Goal: Transaction & Acquisition: Book appointment/travel/reservation

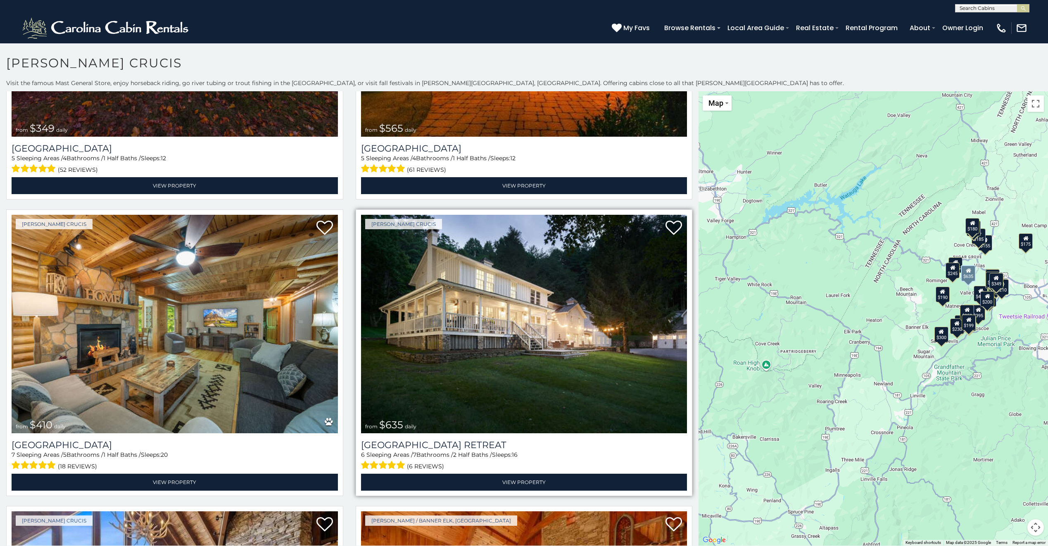
scroll to position [206, 0]
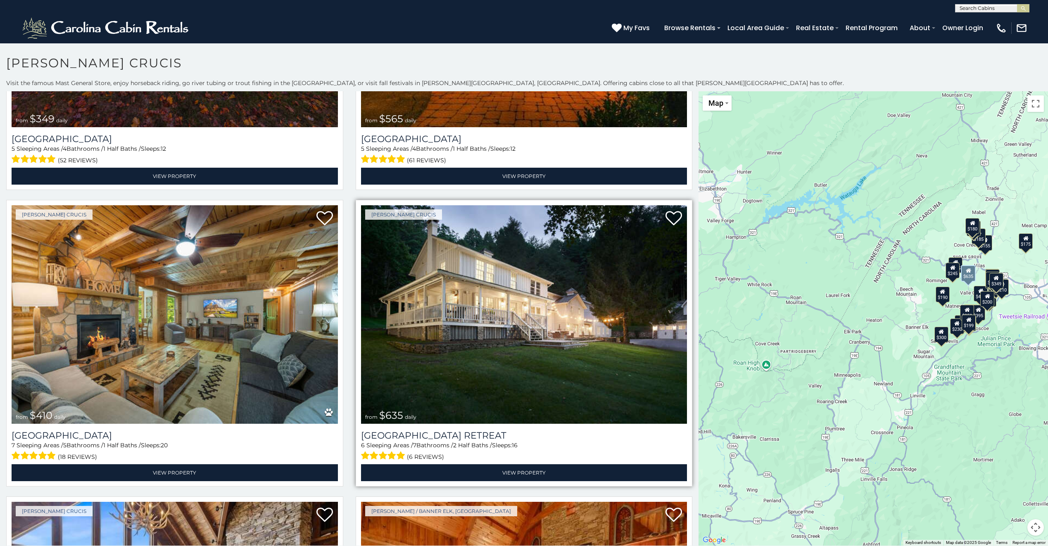
click at [568, 348] on img at bounding box center [524, 314] width 326 height 218
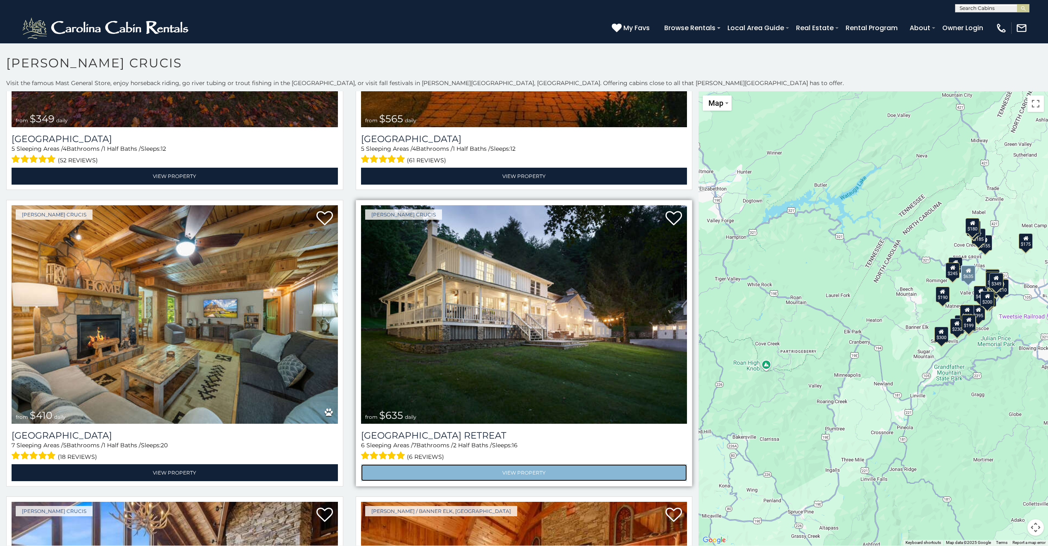
click at [524, 468] on link "View Property" at bounding box center [524, 472] width 326 height 17
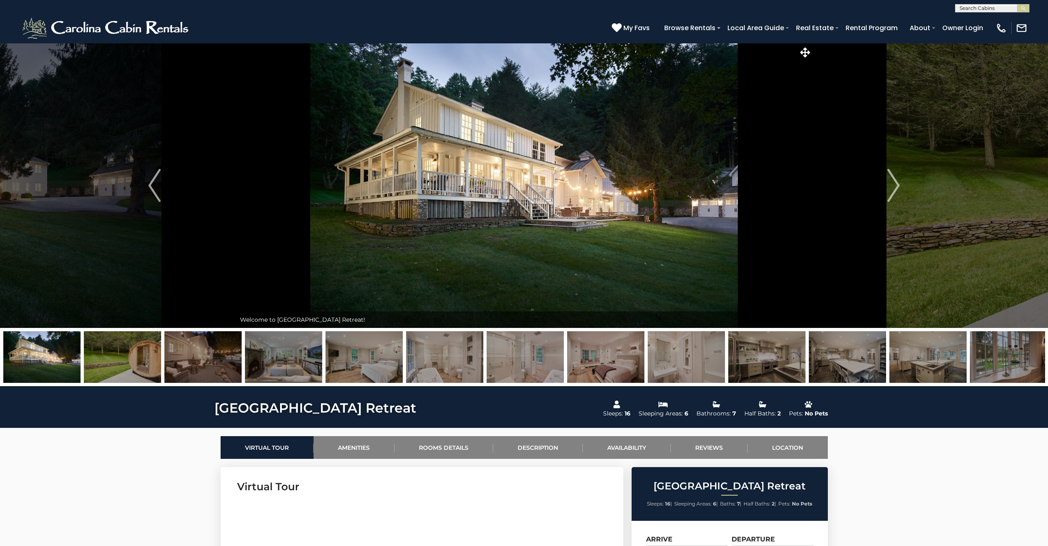
click at [574, 121] on img at bounding box center [524, 185] width 576 height 285
click at [949, 209] on button "Next" at bounding box center [893, 185] width 163 height 285
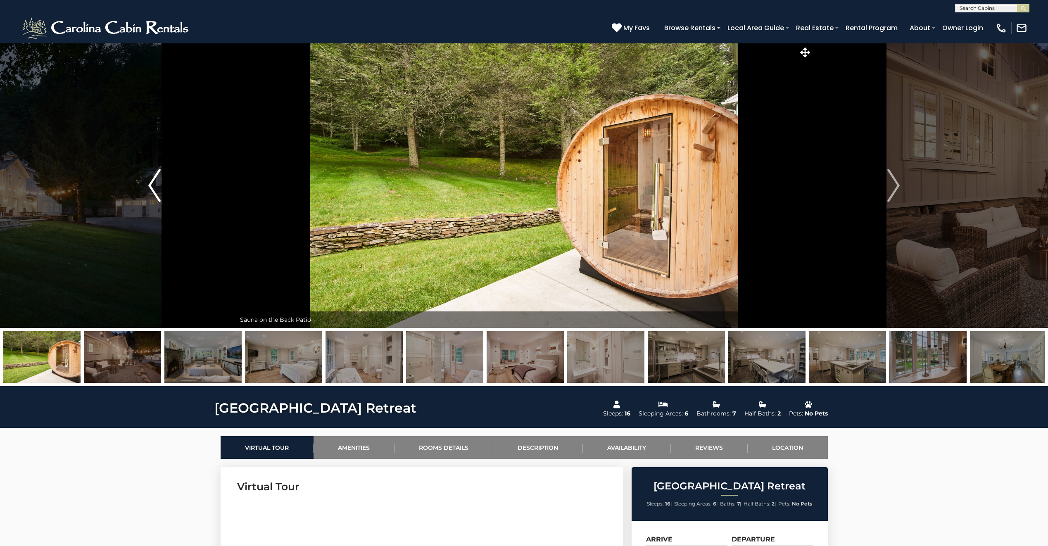
click at [153, 193] on img "Previous" at bounding box center [154, 185] width 12 height 33
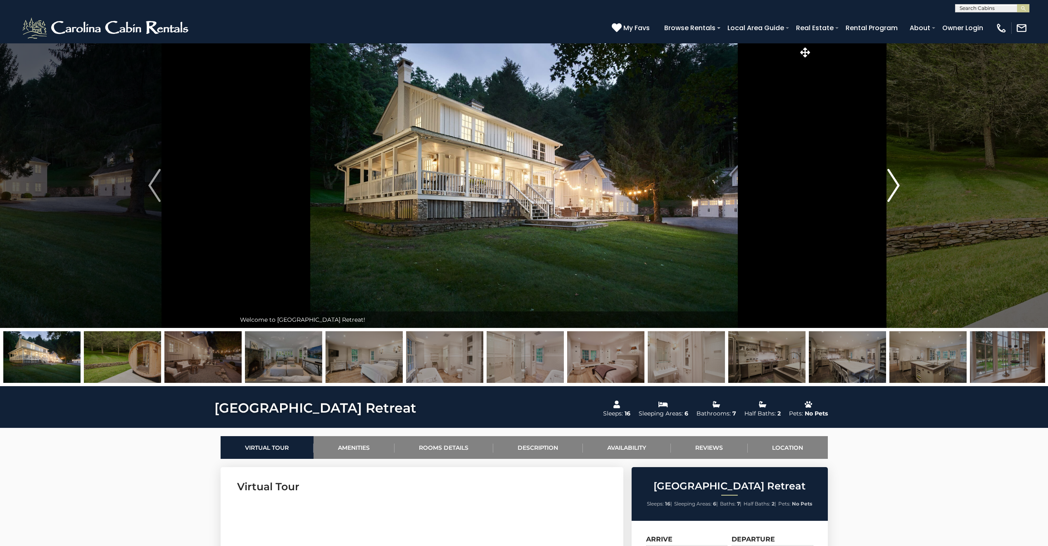
click at [899, 189] on img "Next" at bounding box center [893, 185] width 12 height 33
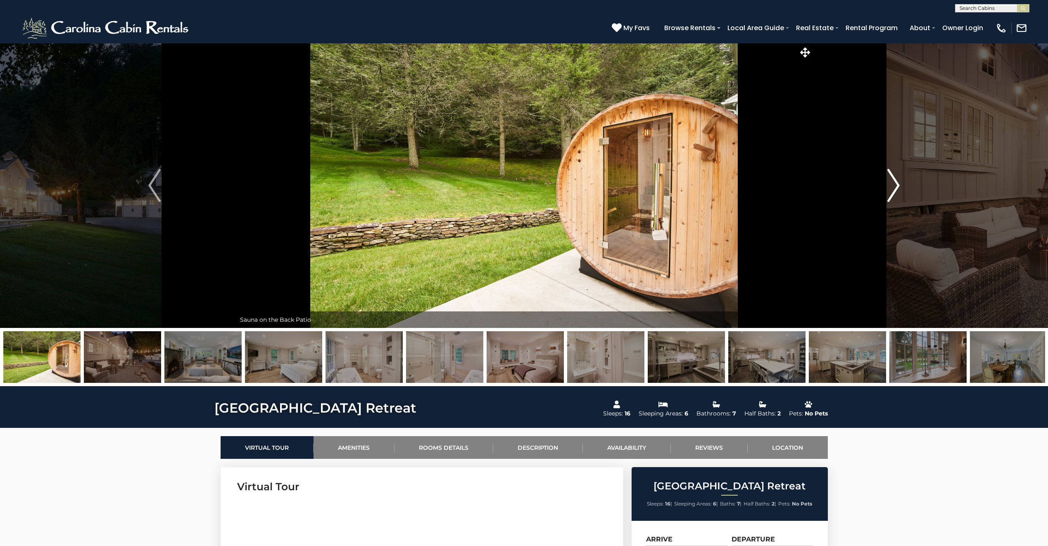
click at [896, 189] on img "Next" at bounding box center [893, 185] width 12 height 33
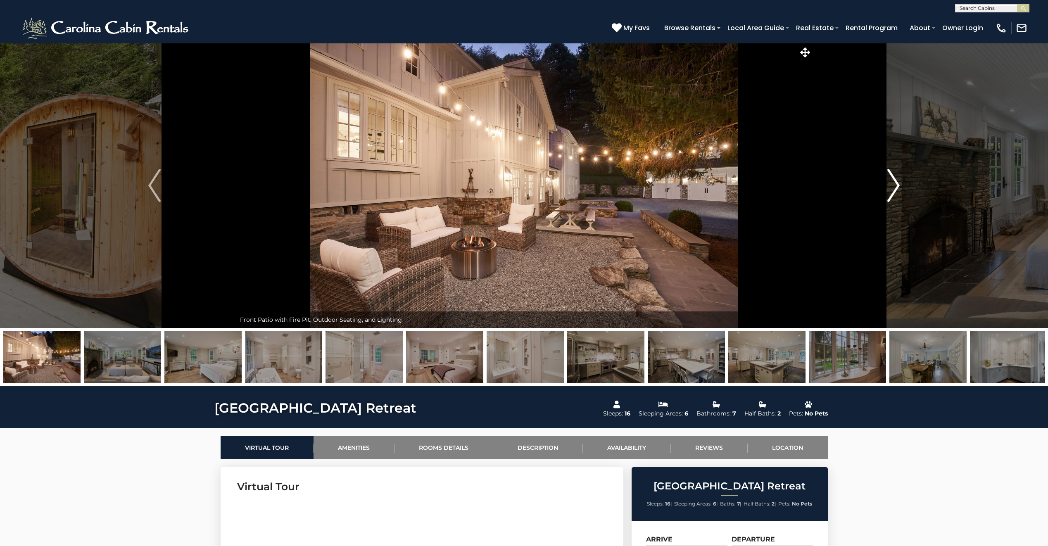
click at [896, 189] on img "Next" at bounding box center [893, 185] width 12 height 33
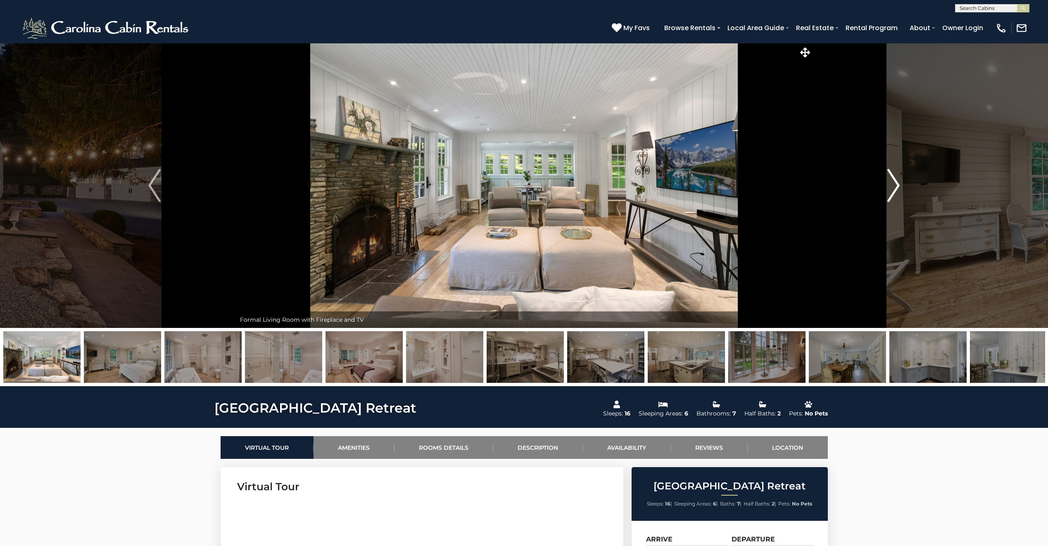
click at [896, 188] on img "Next" at bounding box center [893, 185] width 12 height 33
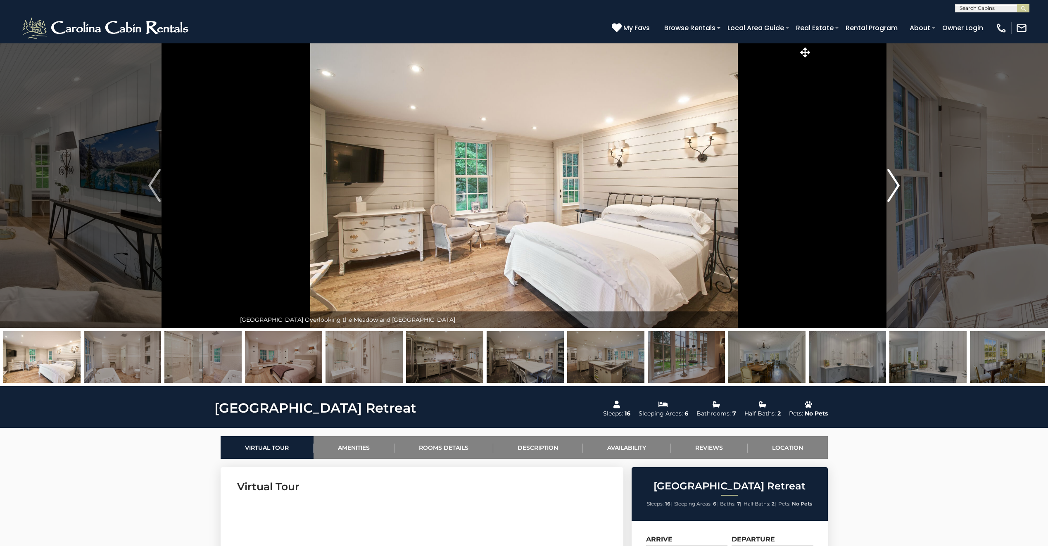
click at [896, 188] on img "Next" at bounding box center [893, 185] width 12 height 33
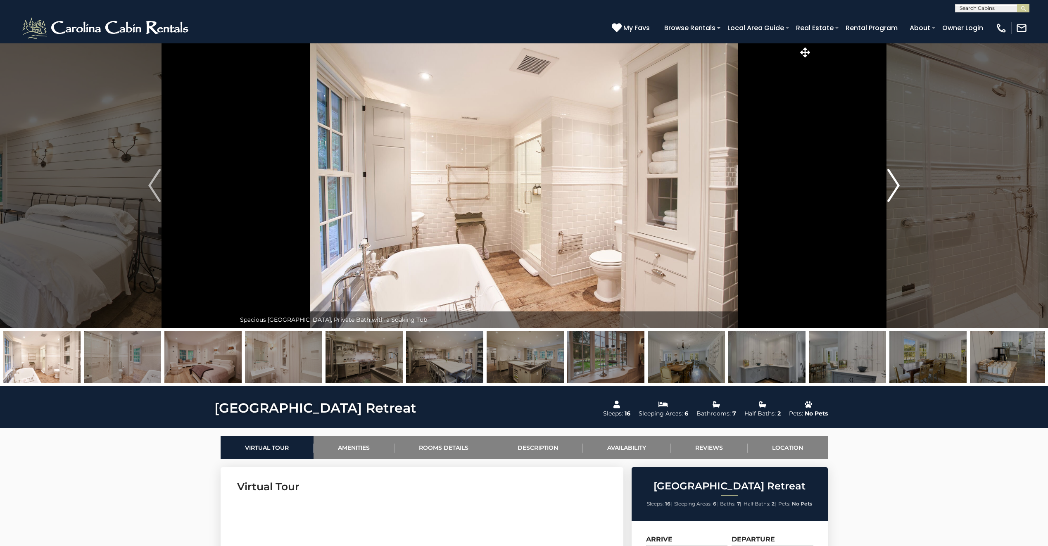
click at [895, 188] on img "Next" at bounding box center [893, 185] width 12 height 33
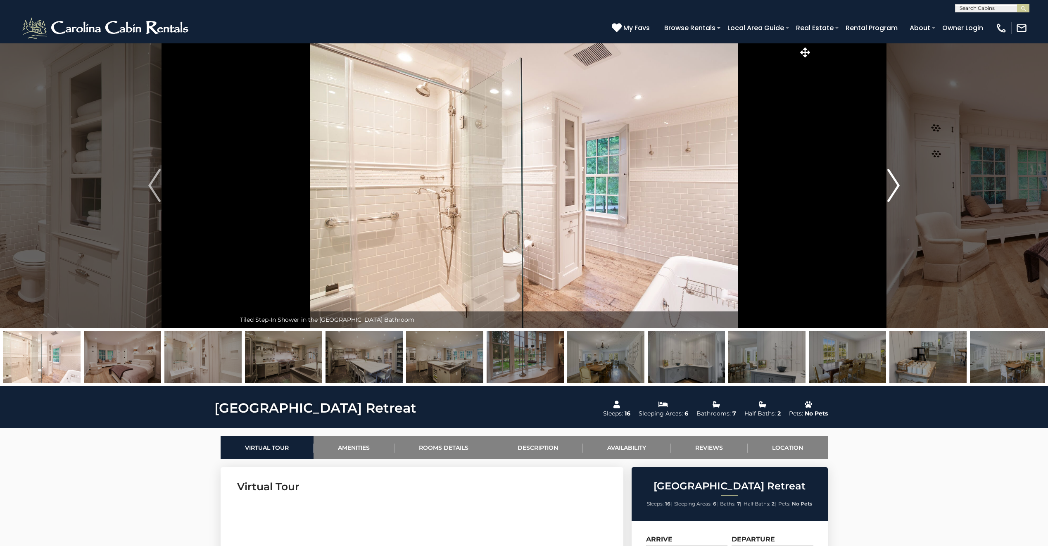
click at [895, 188] on img "Next" at bounding box center [893, 185] width 12 height 33
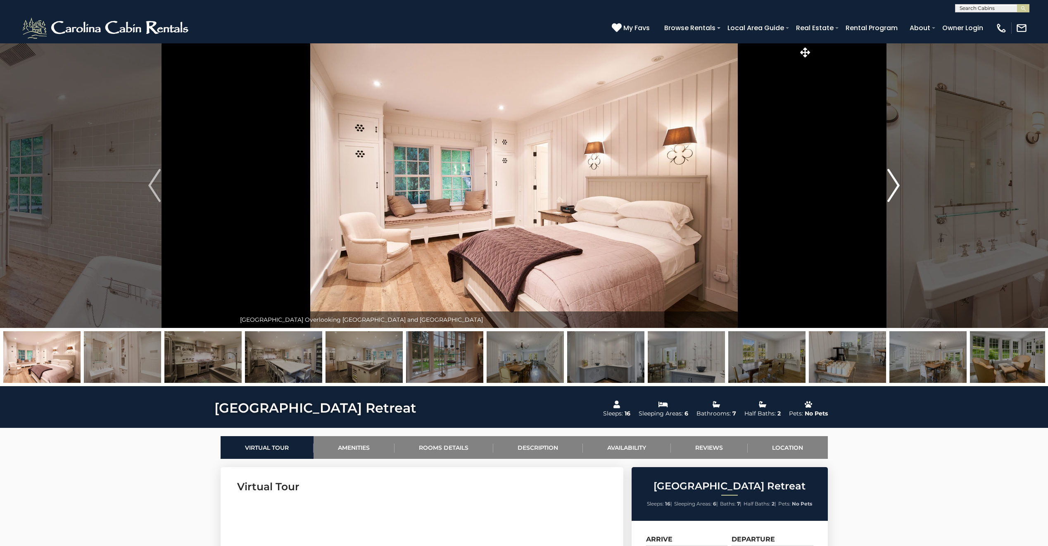
click at [895, 188] on img "Next" at bounding box center [893, 185] width 12 height 33
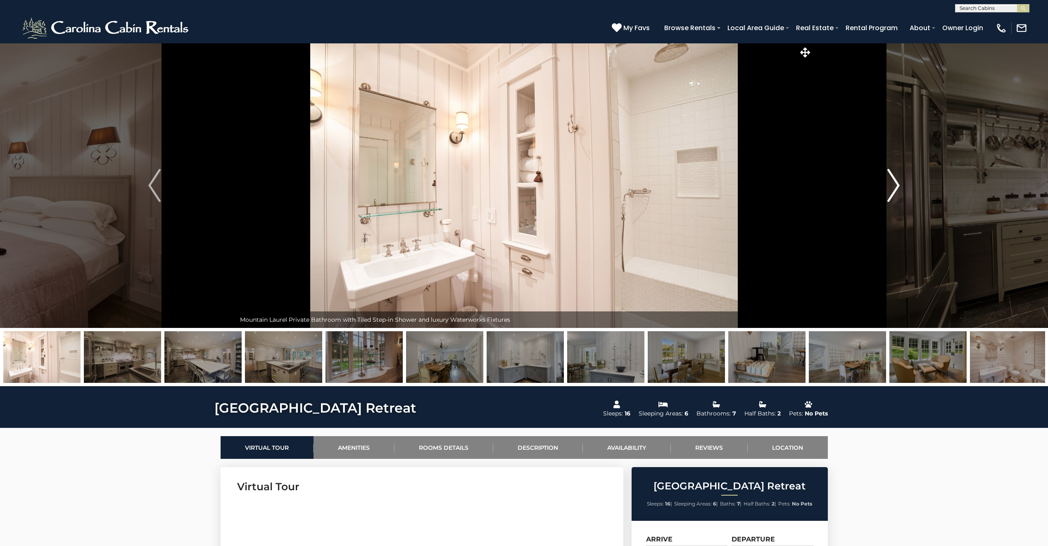
click at [895, 188] on img "Next" at bounding box center [893, 185] width 12 height 33
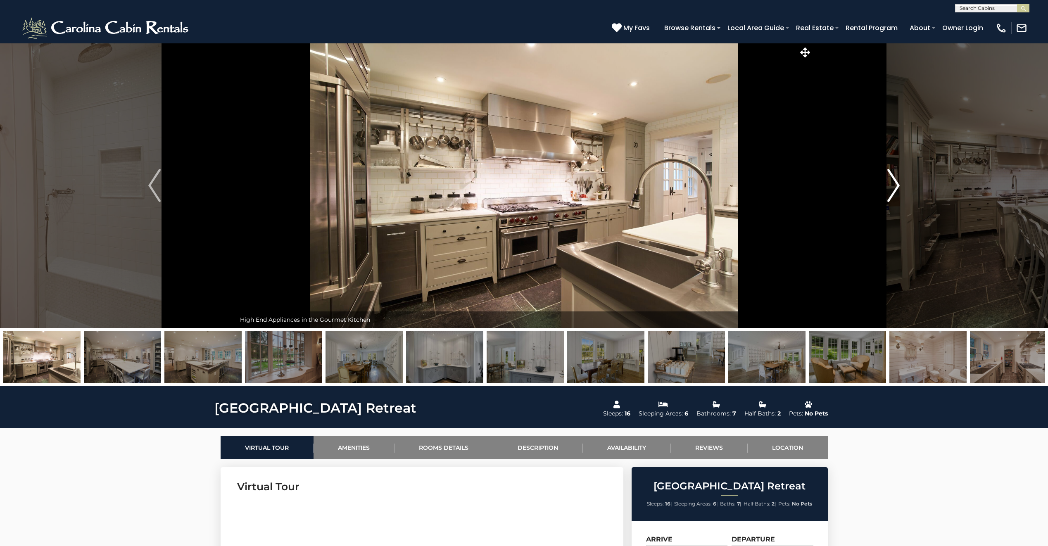
click at [895, 188] on img "Next" at bounding box center [893, 185] width 12 height 33
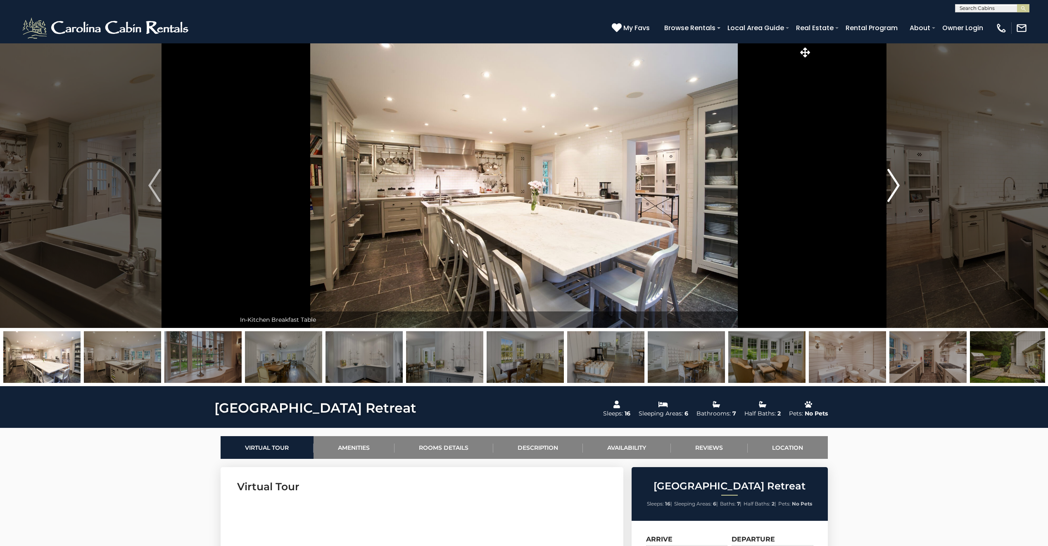
click at [895, 188] on img "Next" at bounding box center [893, 185] width 12 height 33
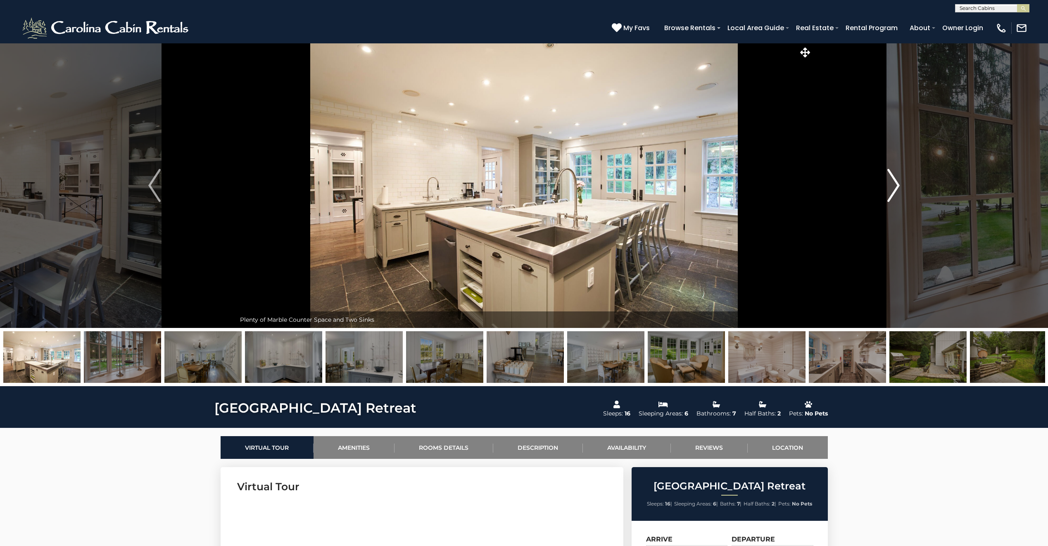
click at [895, 188] on img "Next" at bounding box center [893, 185] width 12 height 33
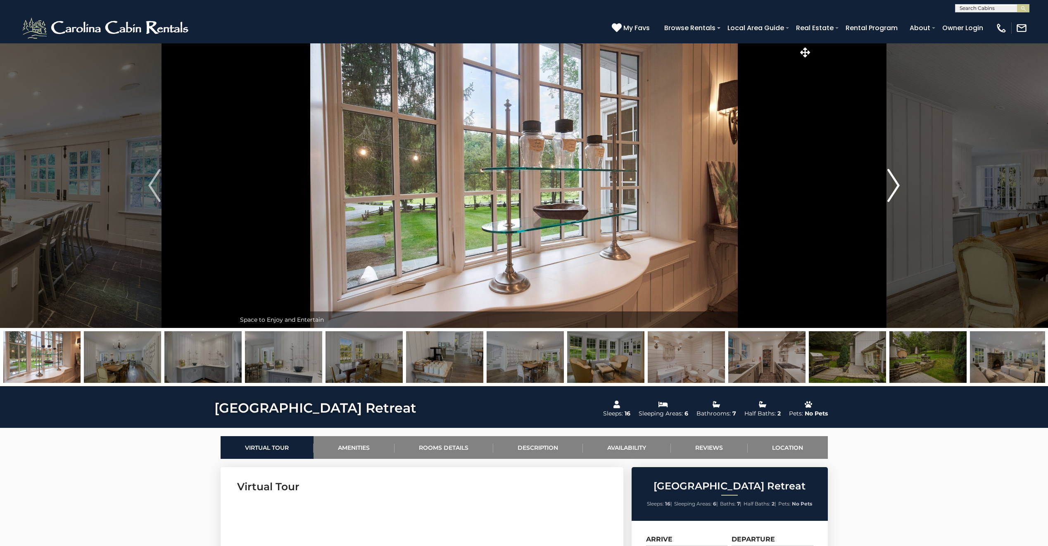
click at [895, 188] on img "Next" at bounding box center [893, 185] width 12 height 33
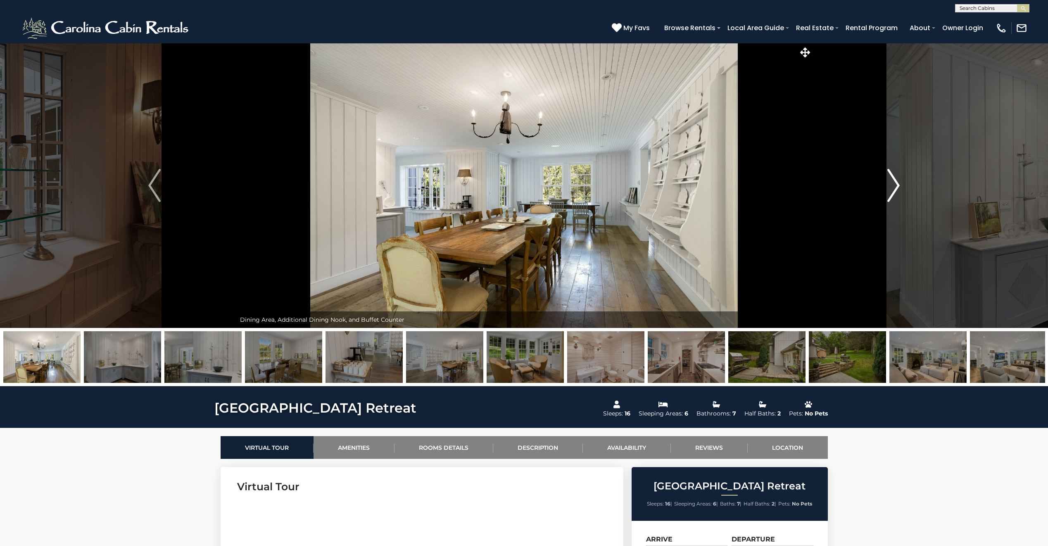
click at [895, 188] on img "Next" at bounding box center [893, 185] width 12 height 33
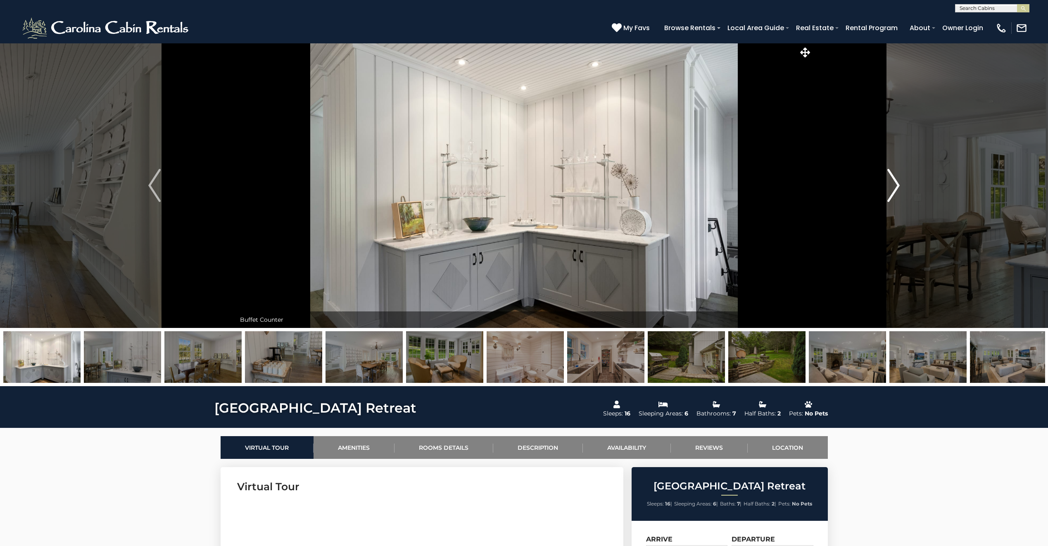
click at [895, 188] on img "Next" at bounding box center [893, 185] width 12 height 33
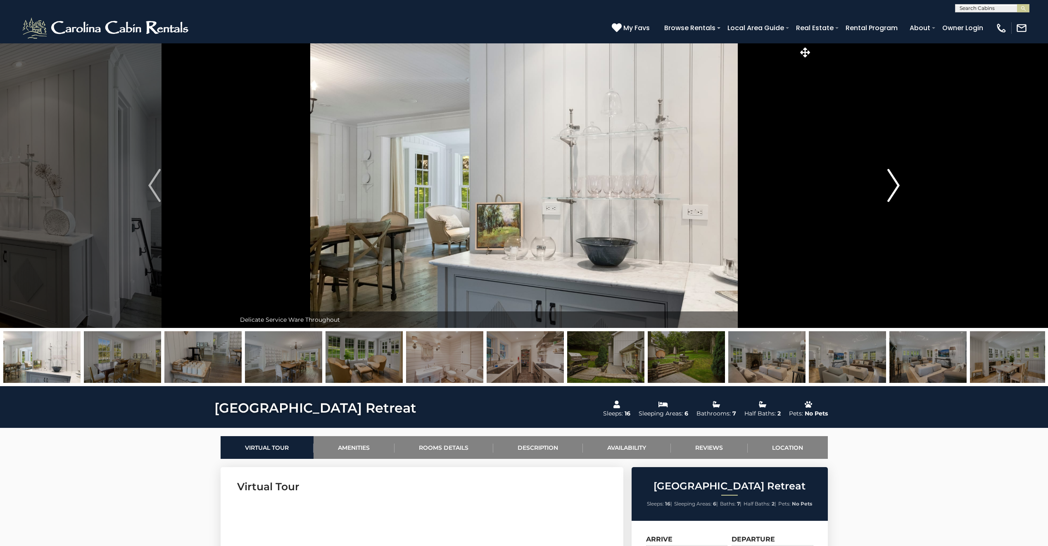
click at [895, 188] on img "Next" at bounding box center [893, 185] width 12 height 33
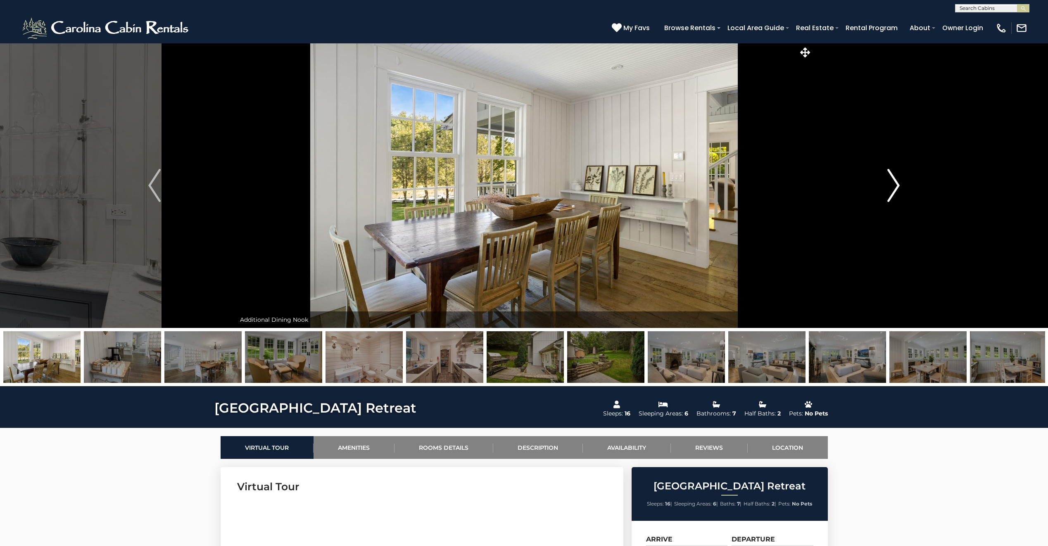
click at [895, 188] on img "Next" at bounding box center [893, 185] width 12 height 33
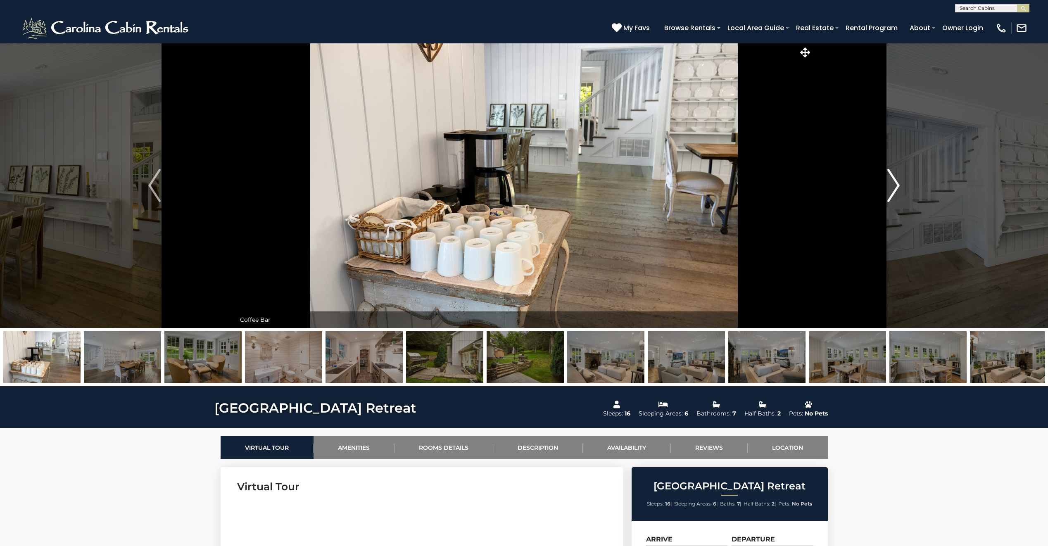
click at [895, 188] on img "Next" at bounding box center [893, 185] width 12 height 33
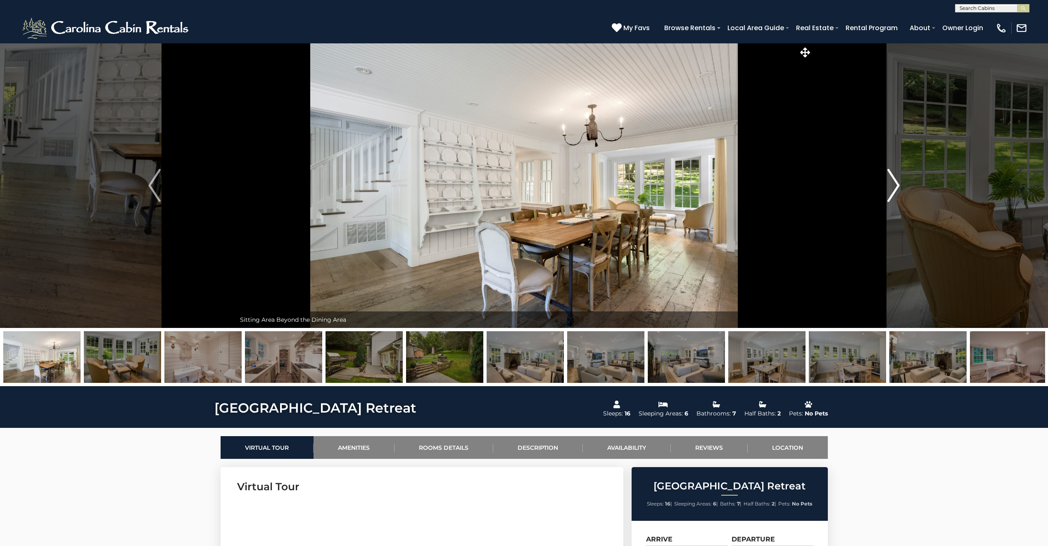
click at [895, 188] on img "Next" at bounding box center [893, 185] width 12 height 33
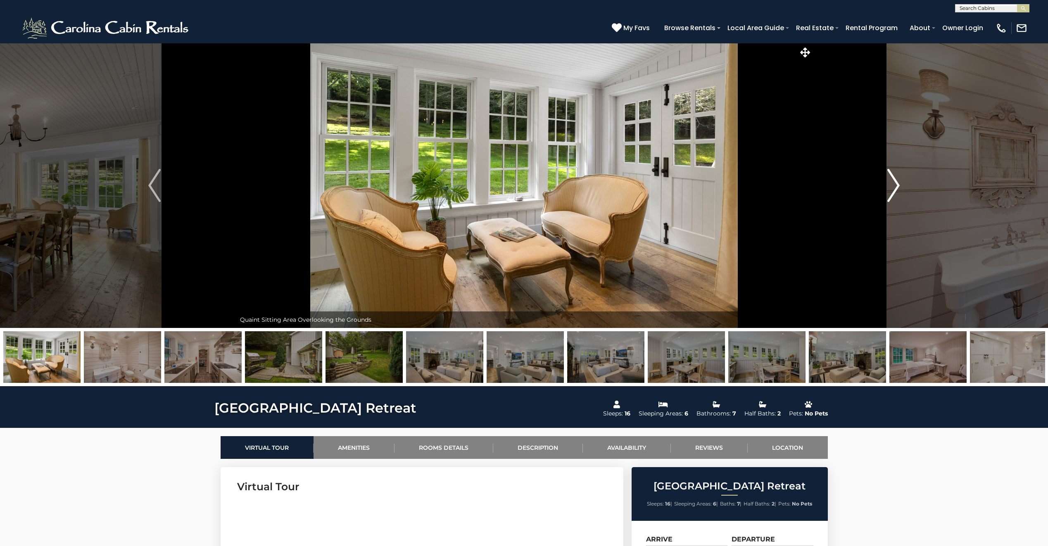
click at [895, 188] on img "Next" at bounding box center [893, 185] width 12 height 33
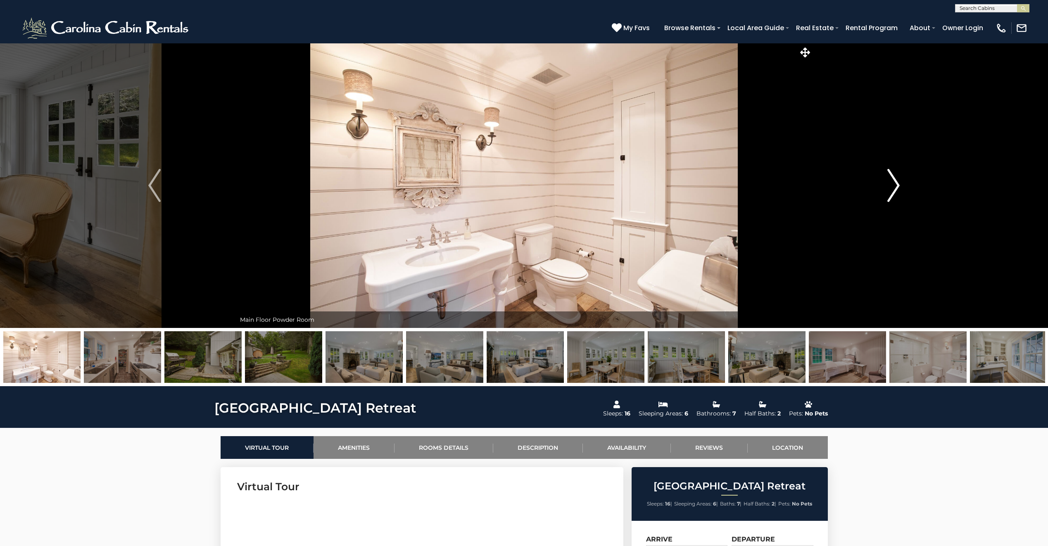
click at [895, 188] on img "Next" at bounding box center [893, 185] width 12 height 33
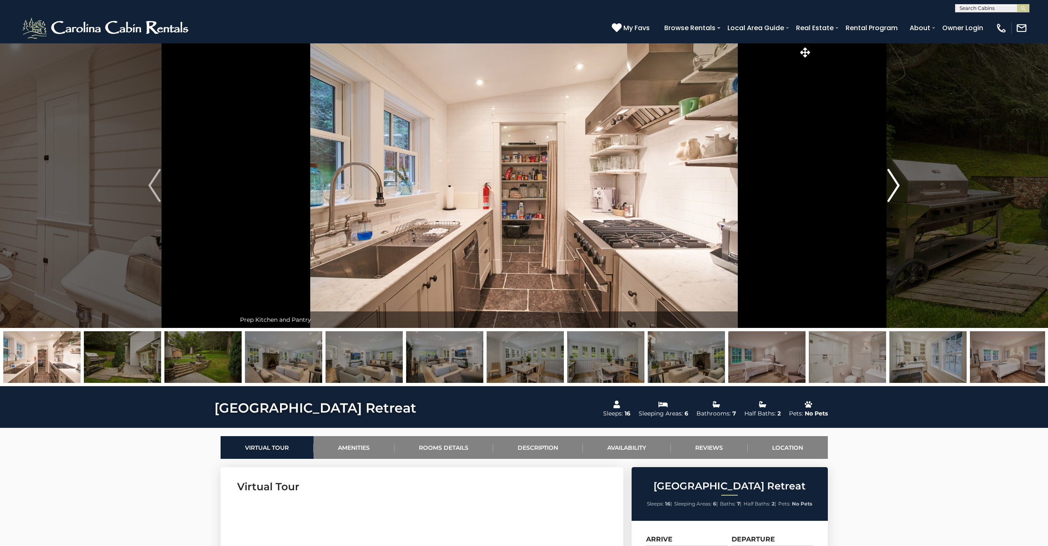
click at [895, 188] on img "Next" at bounding box center [893, 185] width 12 height 33
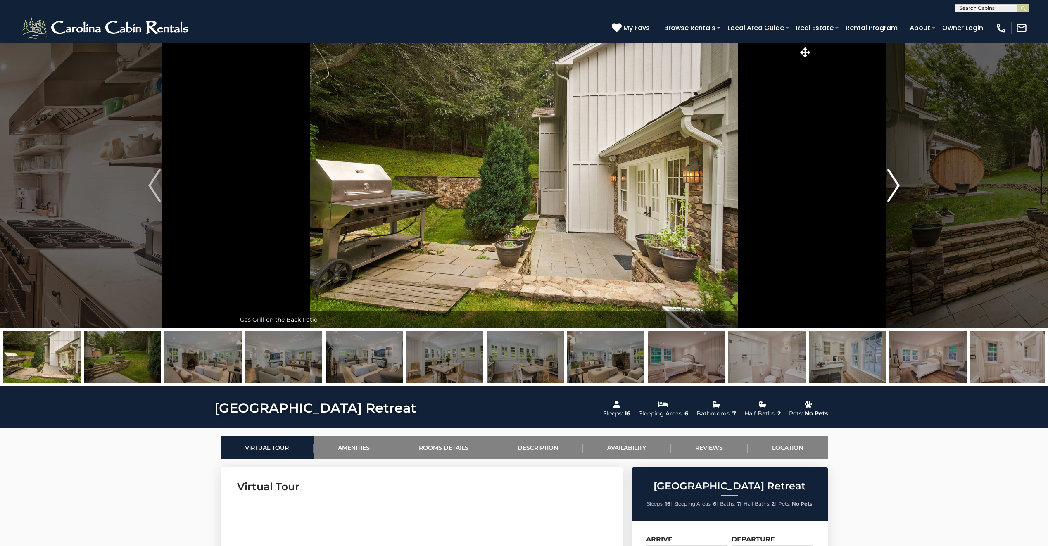
click at [895, 188] on img "Next" at bounding box center [893, 185] width 12 height 33
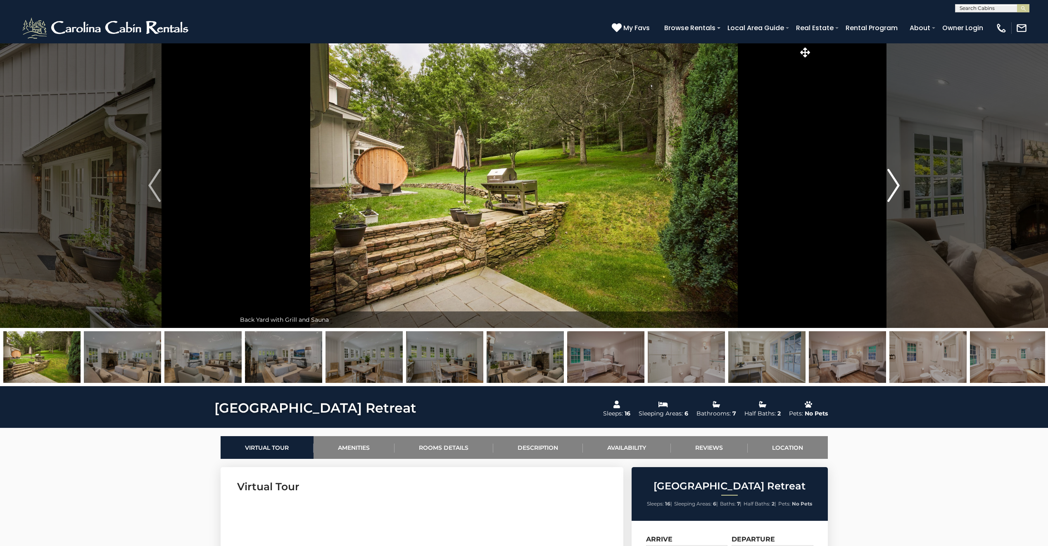
click at [895, 188] on img "Next" at bounding box center [893, 185] width 12 height 33
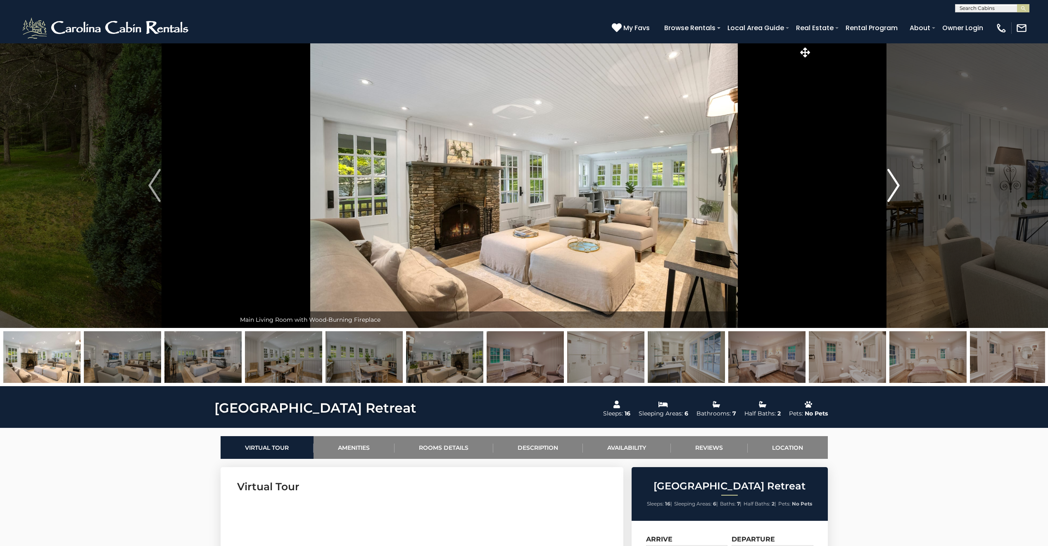
click at [895, 188] on img "Next" at bounding box center [893, 185] width 12 height 33
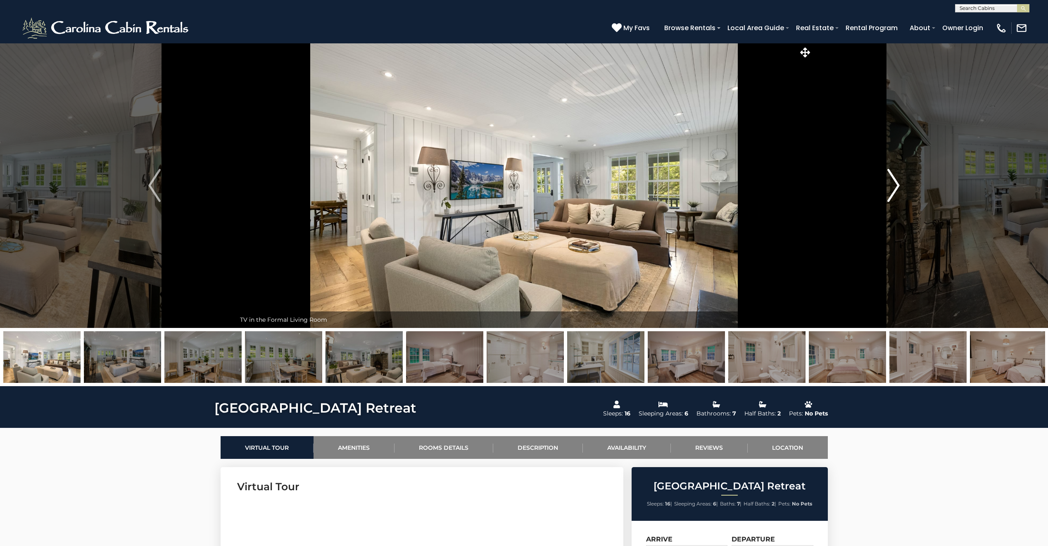
click at [895, 188] on img "Next" at bounding box center [893, 185] width 12 height 33
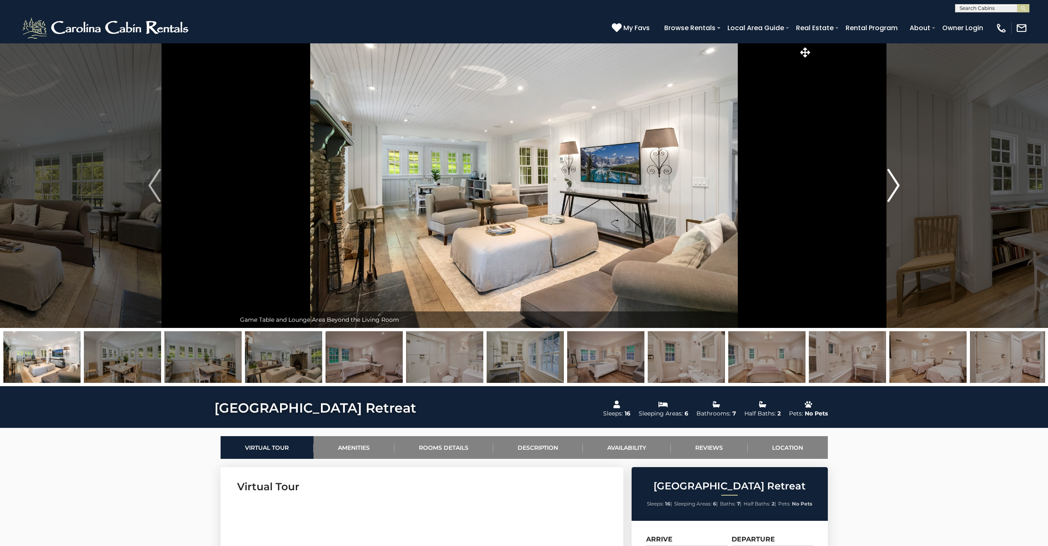
click at [895, 188] on img "Next" at bounding box center [893, 185] width 12 height 33
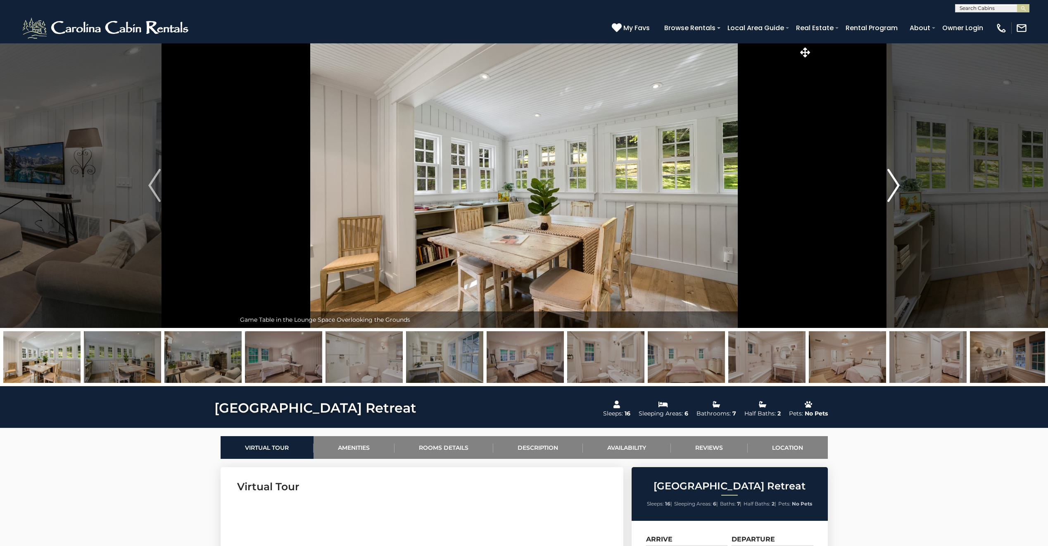
click at [895, 188] on img "Next" at bounding box center [893, 185] width 12 height 33
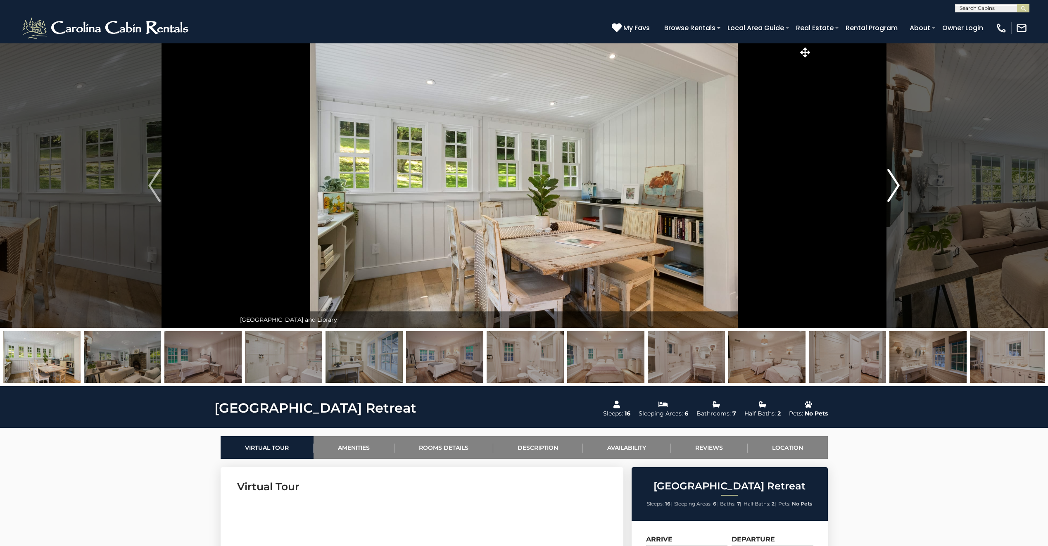
click at [895, 188] on img "Next" at bounding box center [893, 185] width 12 height 33
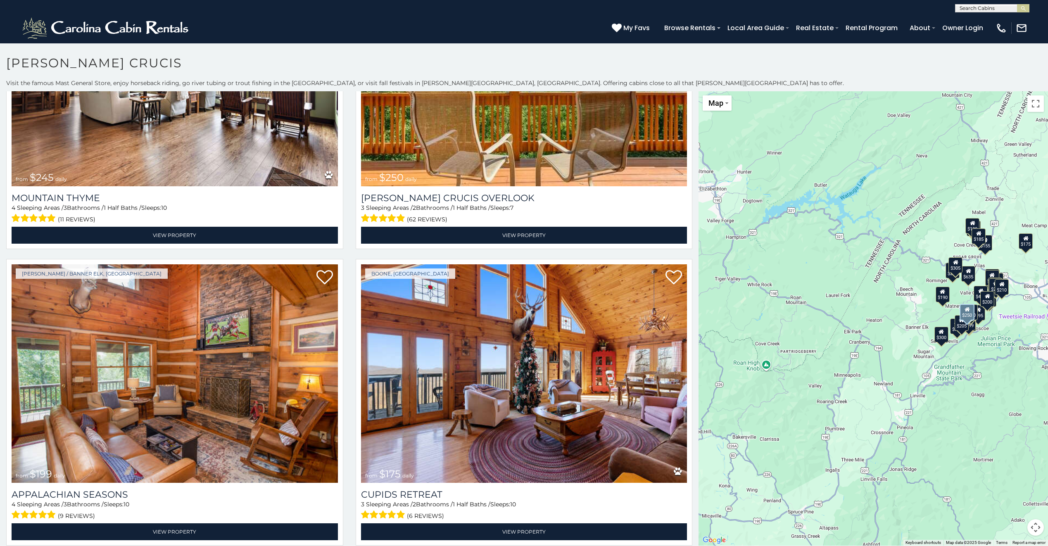
scroll to position [3716, 0]
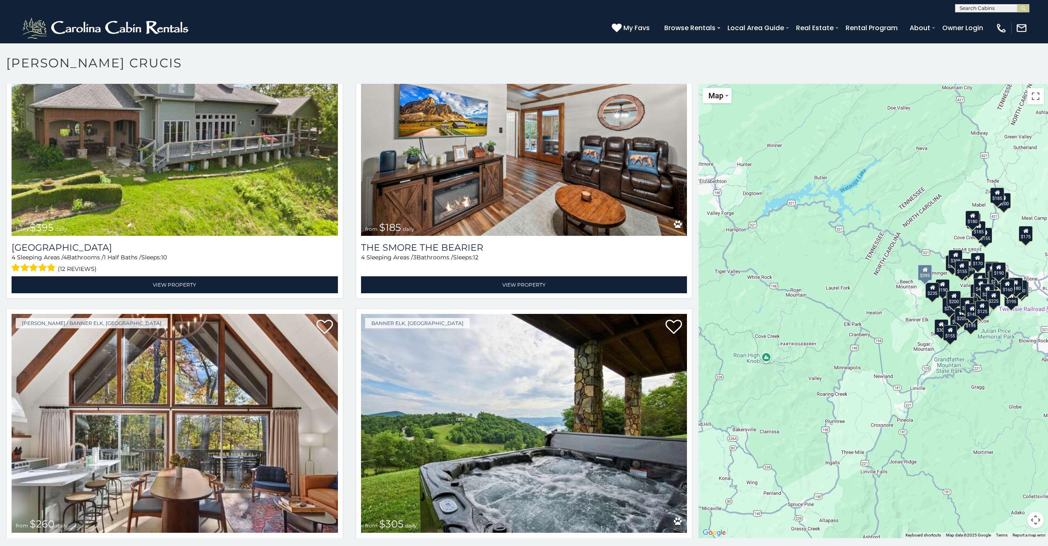
scroll to position [7859, 0]
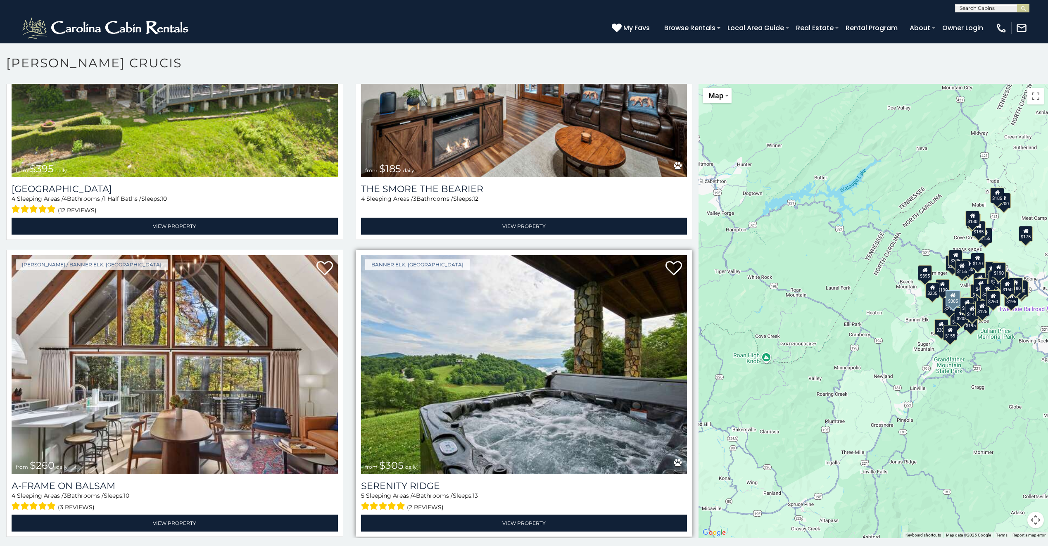
click at [532, 331] on img at bounding box center [524, 364] width 326 height 218
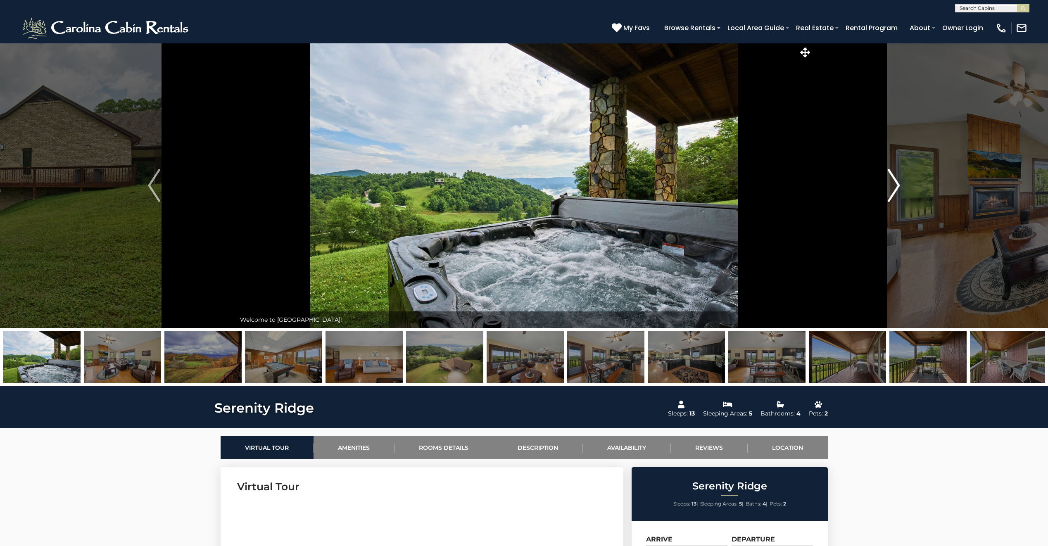
click at [896, 185] on img "Next" at bounding box center [893, 185] width 12 height 33
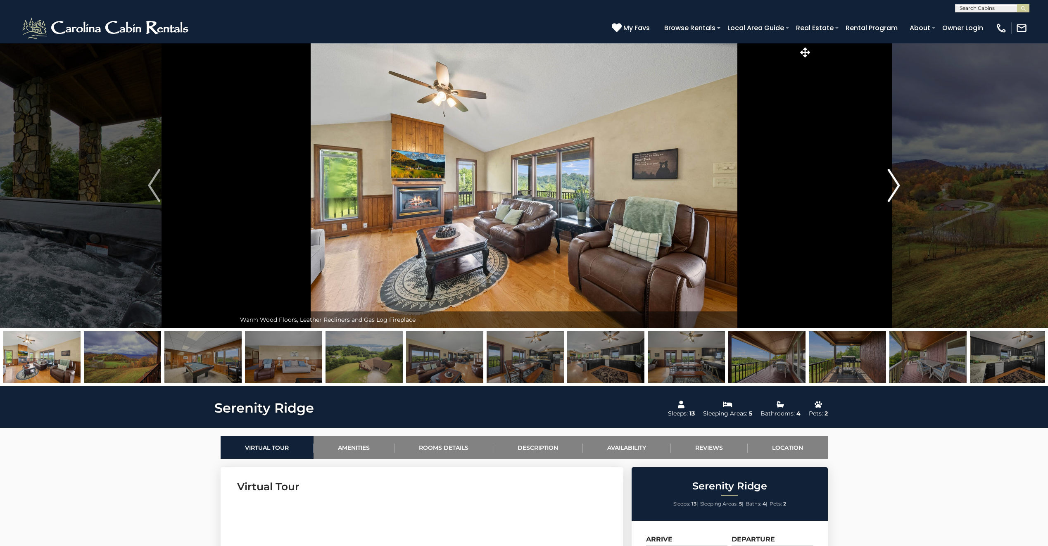
click at [896, 185] on img "Next" at bounding box center [893, 185] width 12 height 33
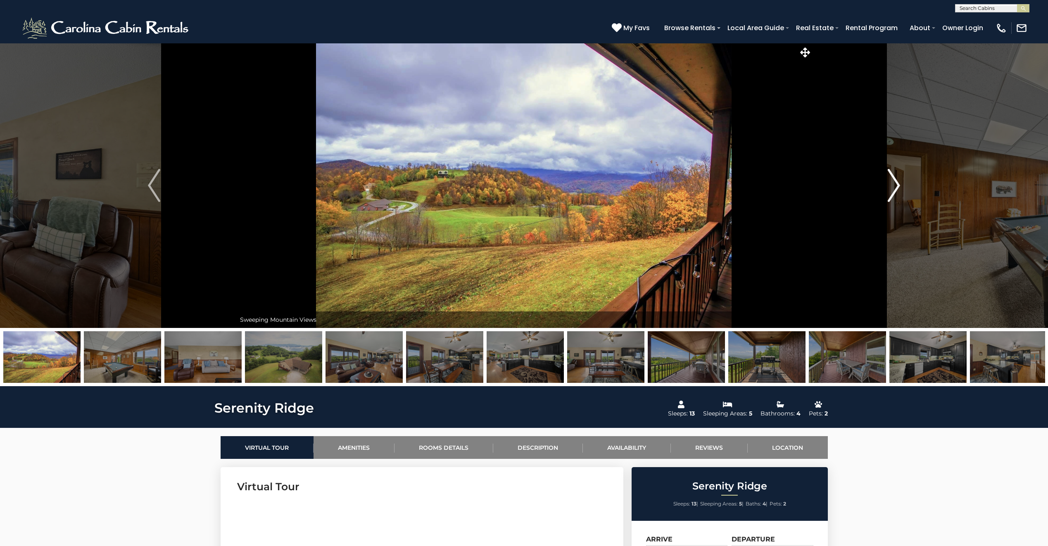
click at [896, 185] on img "Next" at bounding box center [893, 185] width 12 height 33
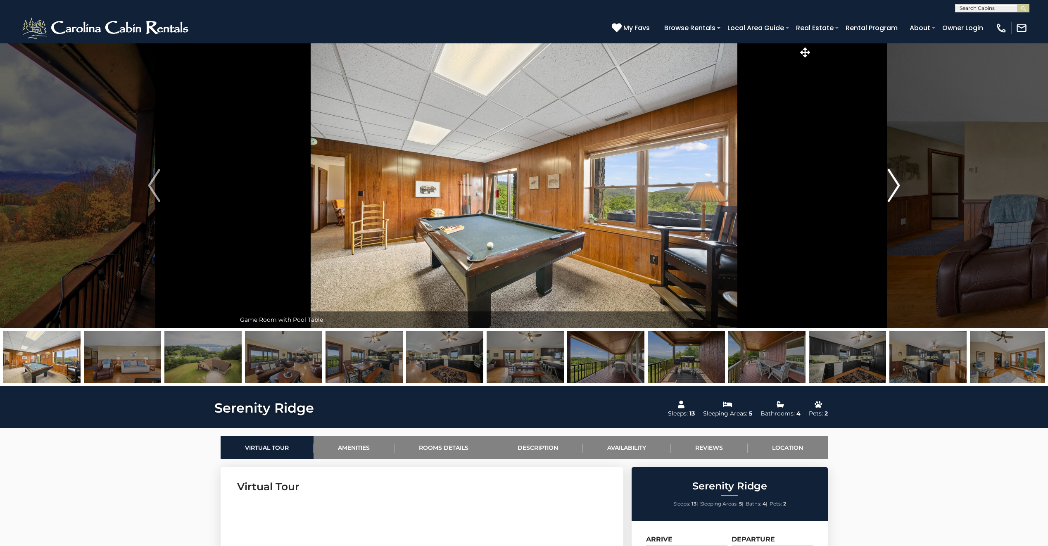
click at [896, 185] on img "Next" at bounding box center [893, 185] width 12 height 33
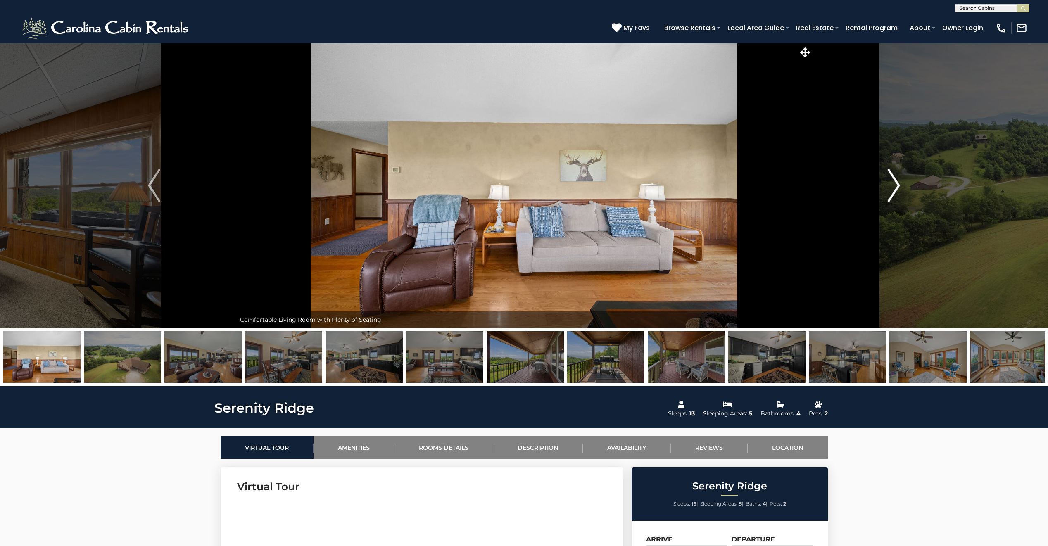
click at [896, 185] on img "Next" at bounding box center [893, 185] width 12 height 33
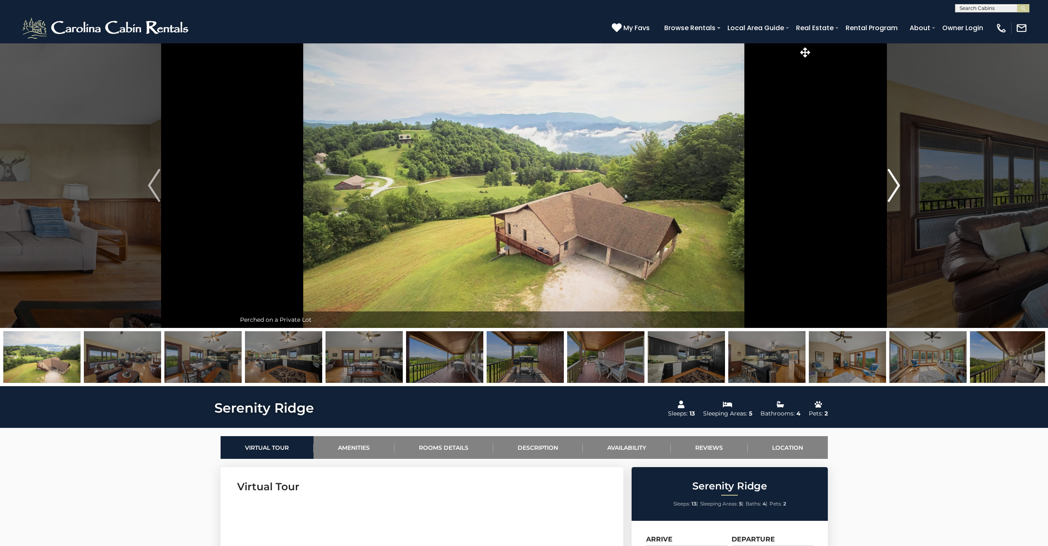
click at [896, 185] on img "Next" at bounding box center [893, 185] width 12 height 33
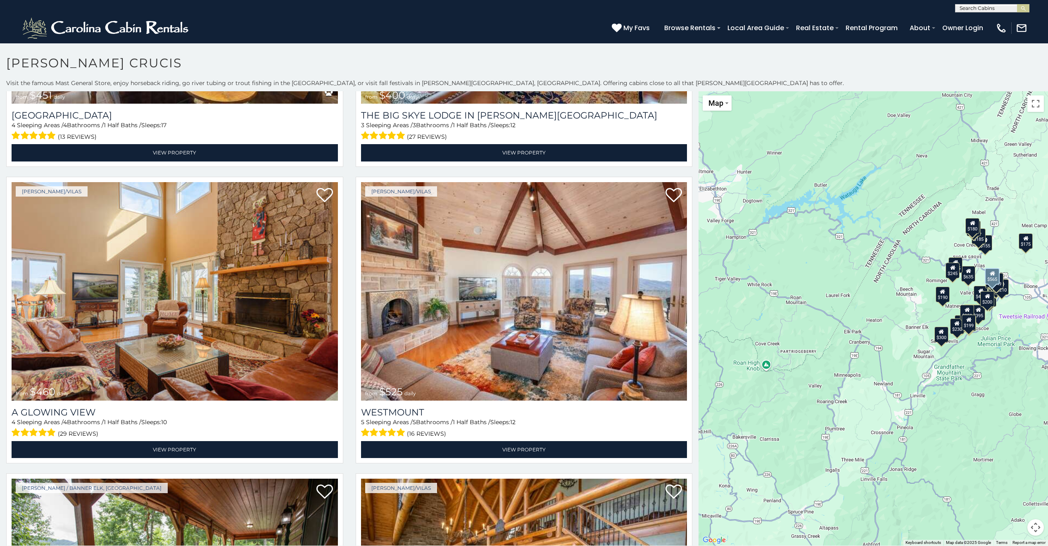
scroll to position [908, 0]
